Goal: Go to known website: Access a specific website the user already knows

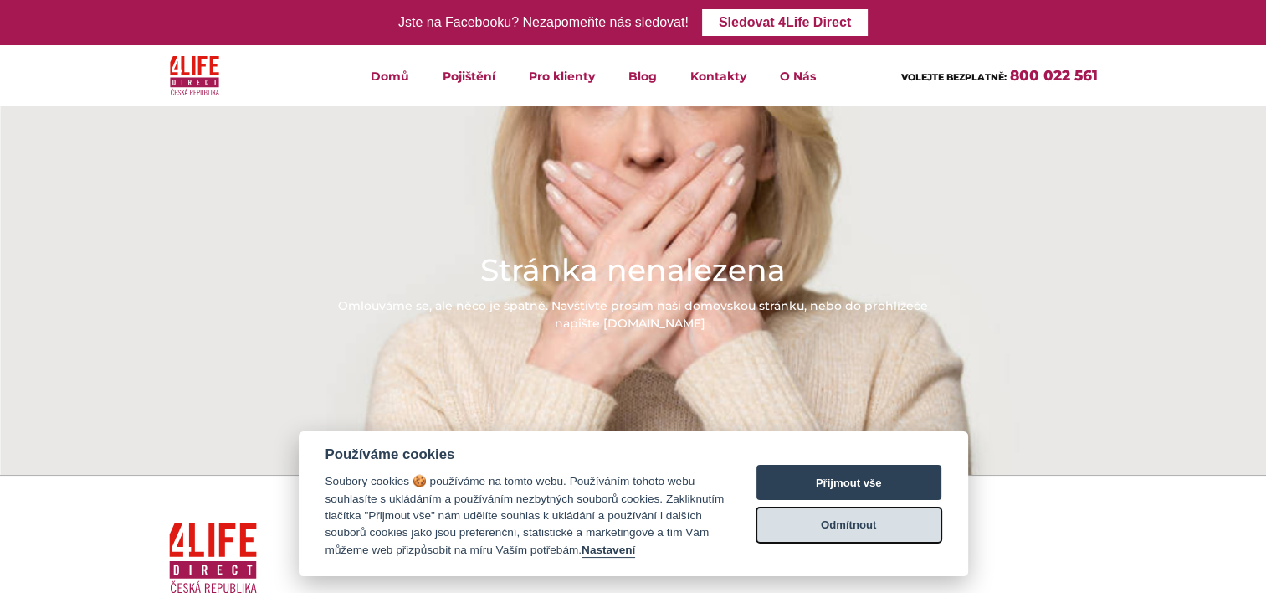
click at [862, 527] on button "Odmítnout" at bounding box center [849, 524] width 185 height 35
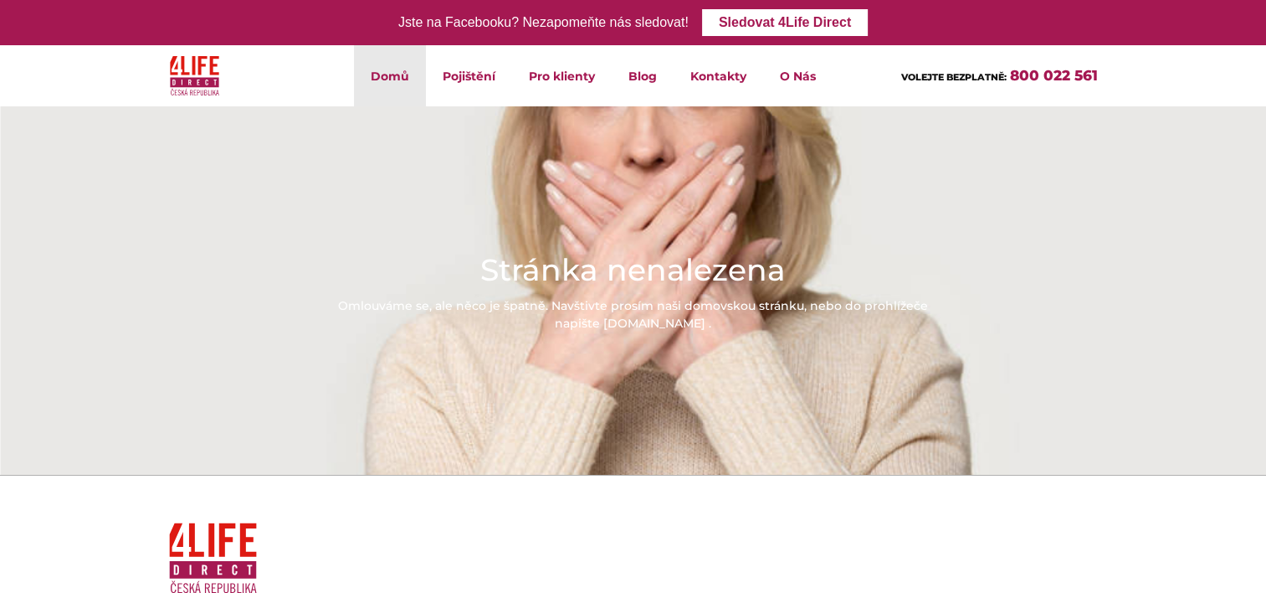
click at [388, 80] on link "Domů" at bounding box center [390, 75] width 72 height 61
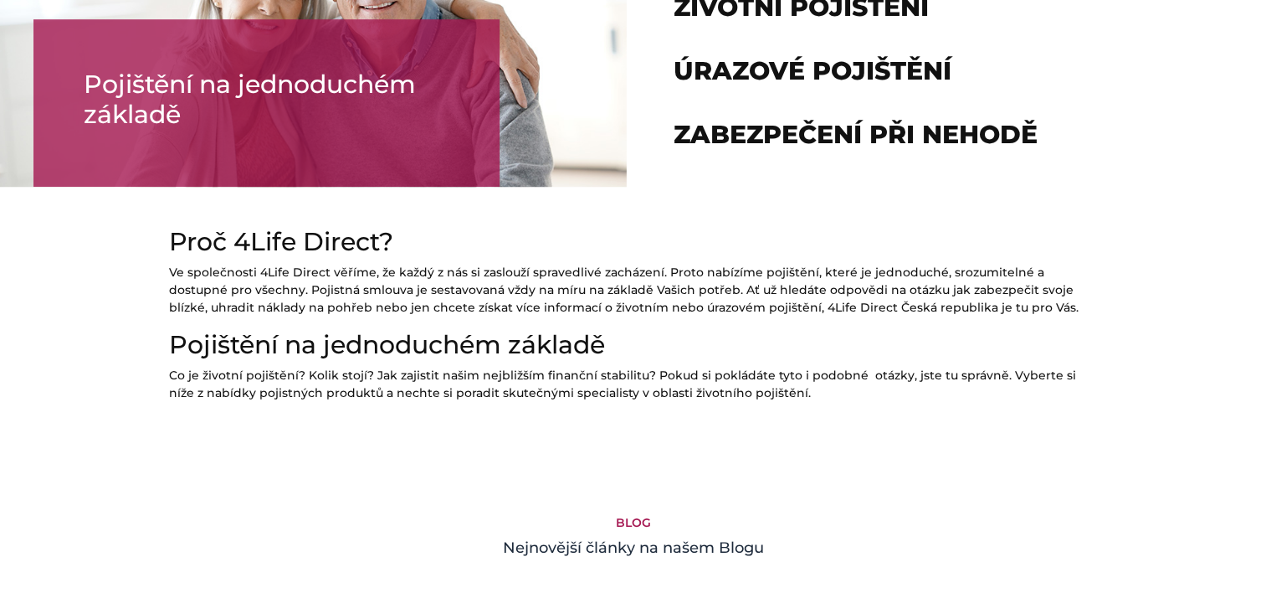
scroll to position [1255, 0]
